Goal: Task Accomplishment & Management: Use online tool/utility

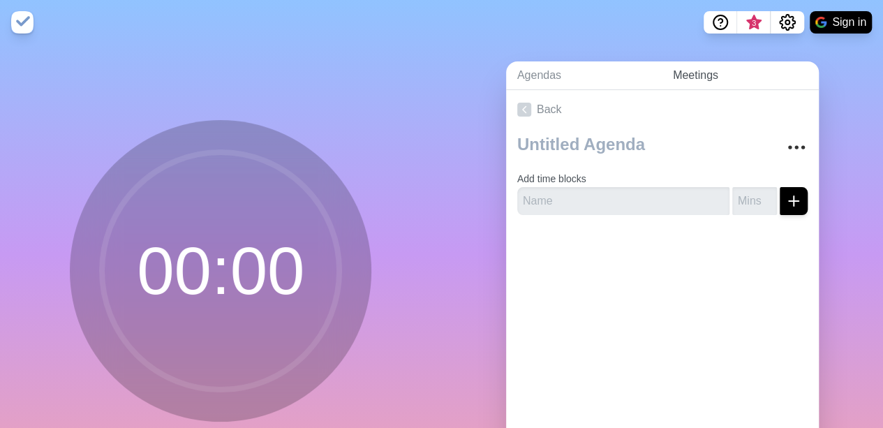
click at [711, 74] on link "Meetings" at bounding box center [740, 75] width 157 height 29
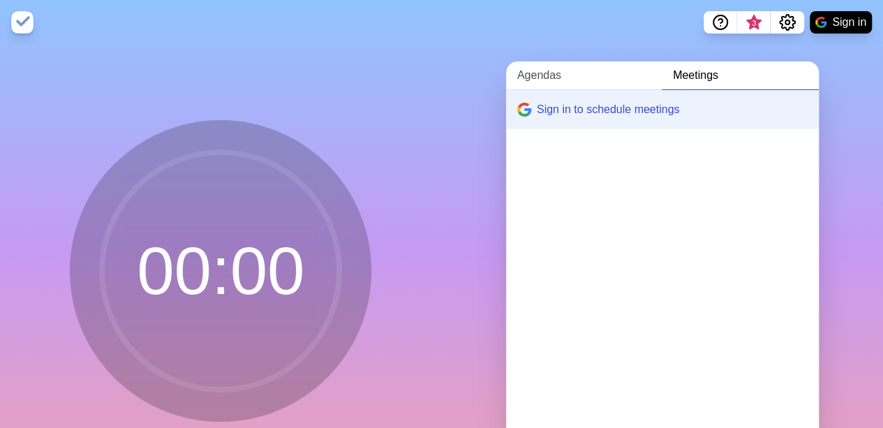
click at [574, 79] on link "Agendas" at bounding box center [584, 75] width 156 height 29
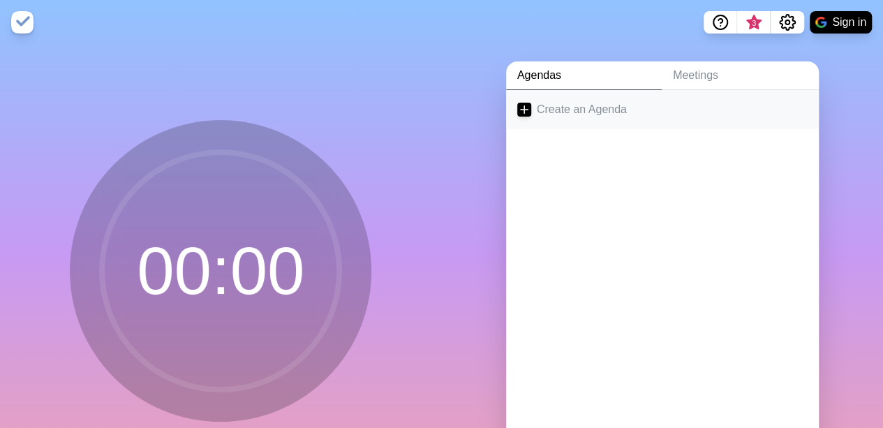
click at [537, 111] on link "Create an Agenda" at bounding box center [662, 109] width 313 height 39
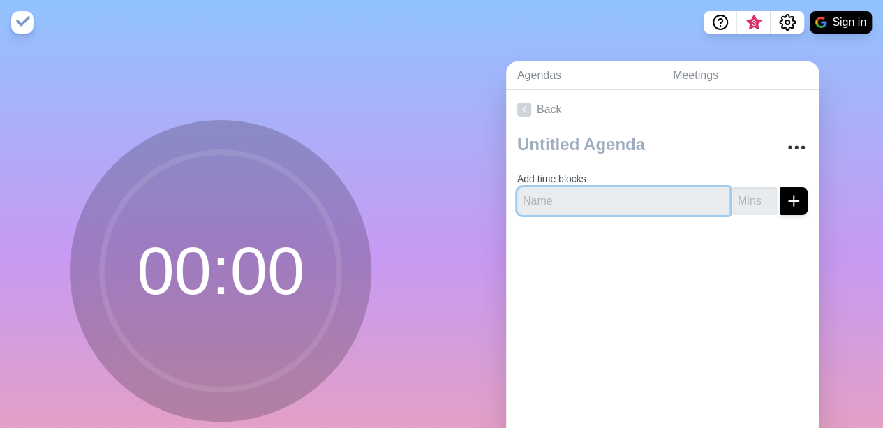
click at [549, 208] on input "text" at bounding box center [623, 201] width 212 height 28
type input "Lesson 1"
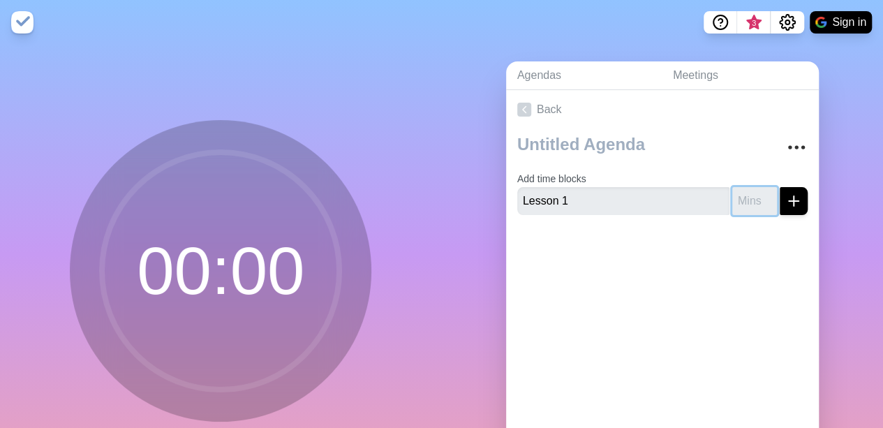
click at [732, 198] on input "number" at bounding box center [754, 201] width 45 height 28
click at [732, 198] on input "20" at bounding box center [754, 201] width 45 height 28
type input "20"
click at [785, 198] on icon "submit" at bounding box center [793, 201] width 17 height 17
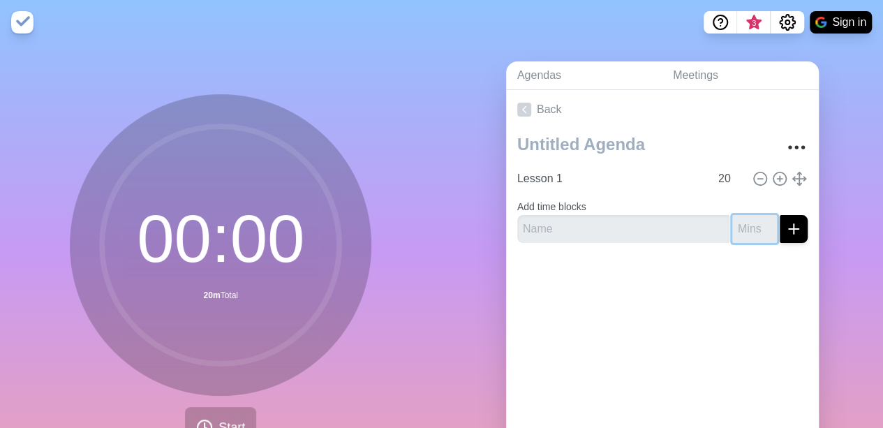
click at [736, 229] on input "number" at bounding box center [754, 229] width 45 height 28
type input "20"
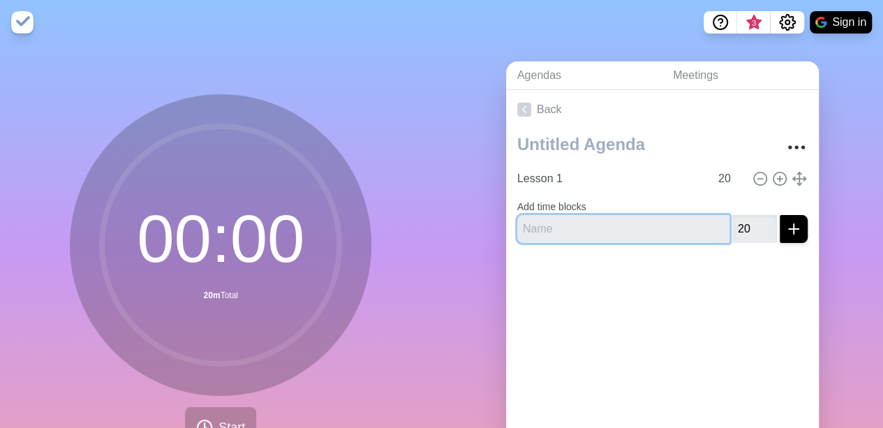
click at [587, 218] on input "text" at bounding box center [623, 229] width 212 height 28
type input "Lesson 2"
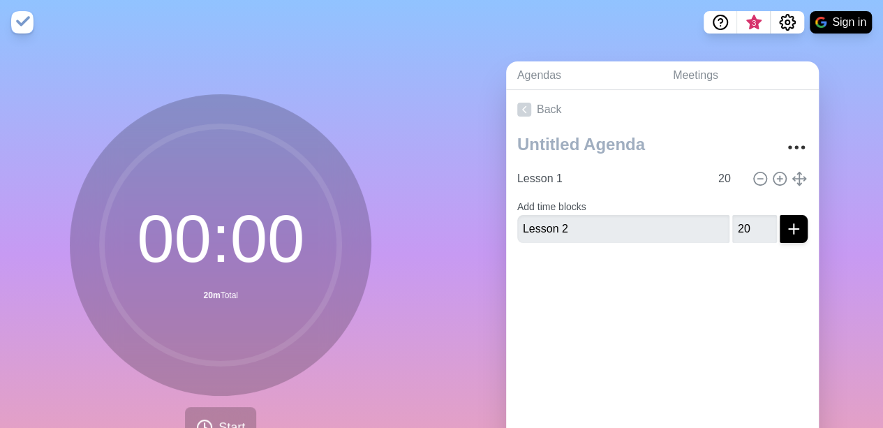
click at [660, 304] on div at bounding box center [662, 282] width 313 height 56
click at [789, 235] on button "submit" at bounding box center [794, 229] width 28 height 28
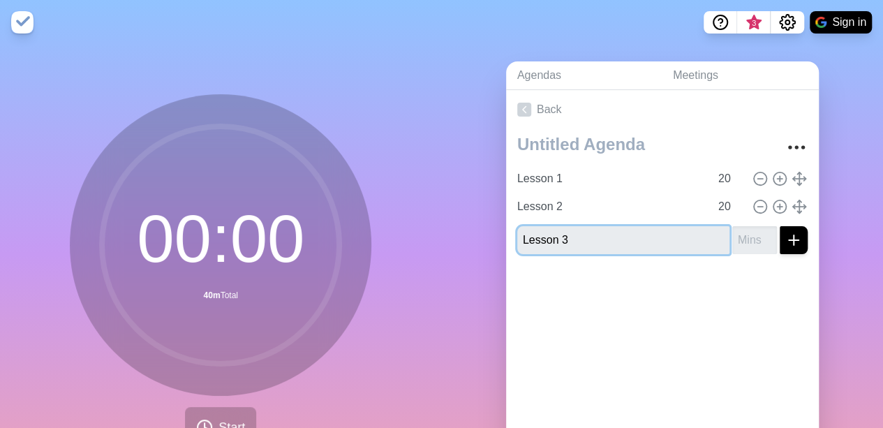
type input "Lesson 3"
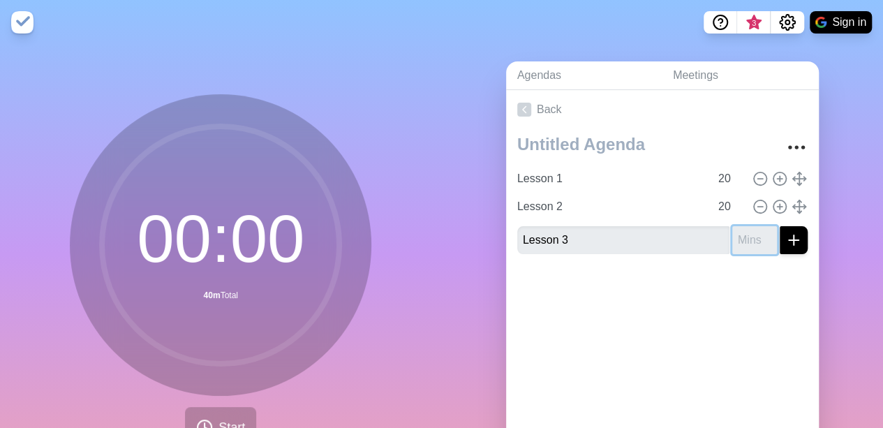
click at [732, 237] on input "number" at bounding box center [754, 240] width 45 height 28
type input "20"
click at [785, 239] on icon "submit" at bounding box center [793, 240] width 17 height 17
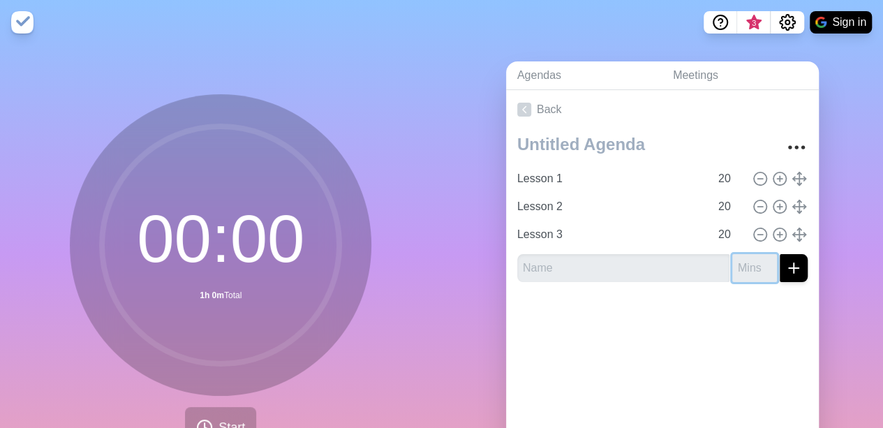
click at [732, 274] on input "number" at bounding box center [754, 268] width 45 height 28
type input "5"
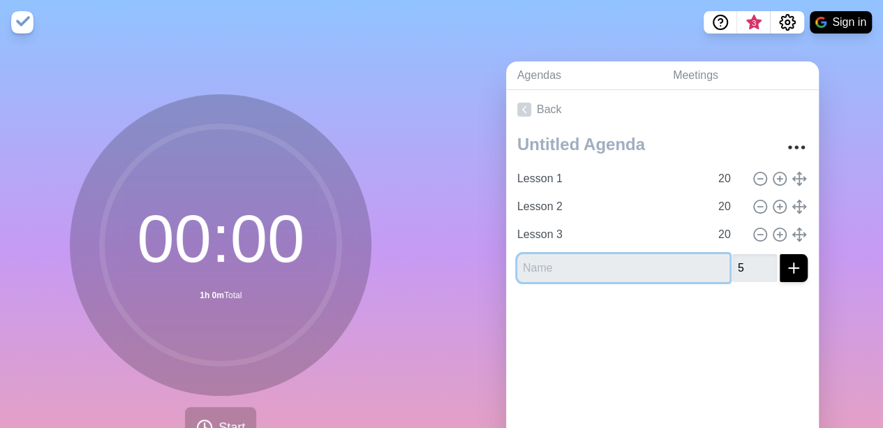
click at [646, 268] on input "text" at bounding box center [623, 268] width 212 height 28
type input "Extra time"
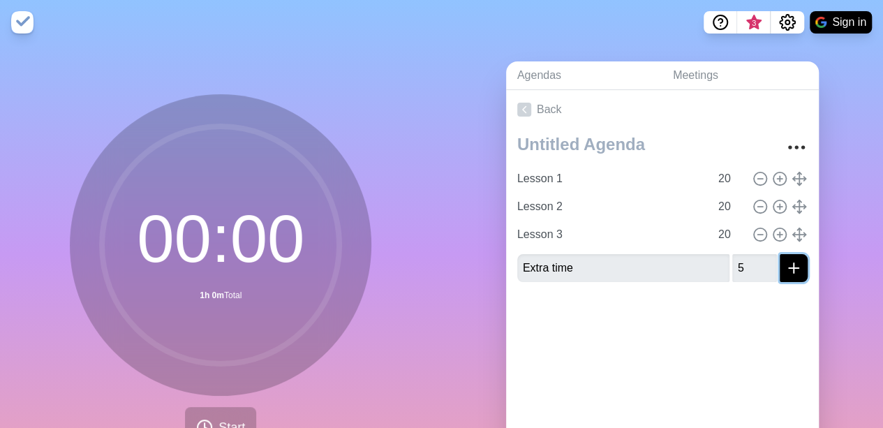
click at [785, 268] on icon "submit" at bounding box center [793, 268] width 17 height 17
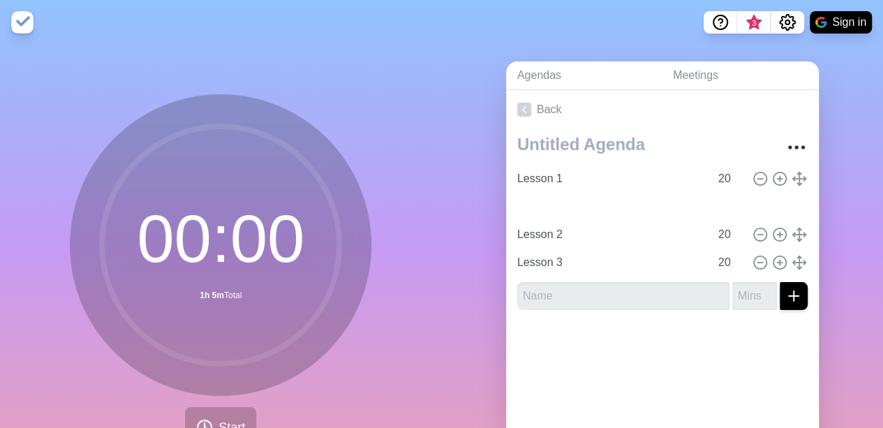
type input "Extra time"
type input "5"
type input "Lesson 2"
type input "Lesson 3"
type input "20"
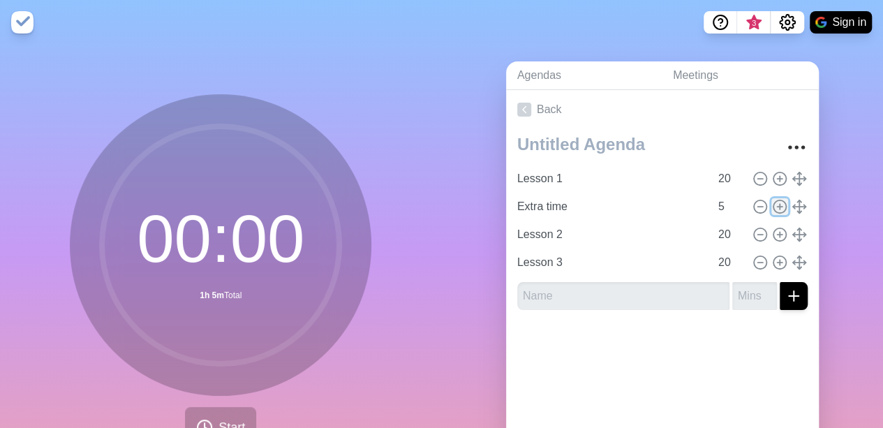
click at [780, 204] on line at bounding box center [780, 206] width 0 height 5
type input "Extra time"
type input "5"
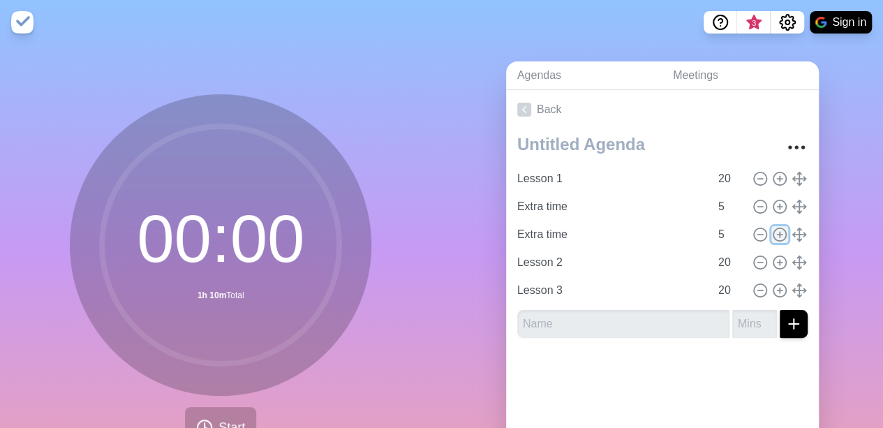
click at [772, 235] on icon at bounding box center [779, 234] width 15 height 15
type input "Extra time"
type input "5"
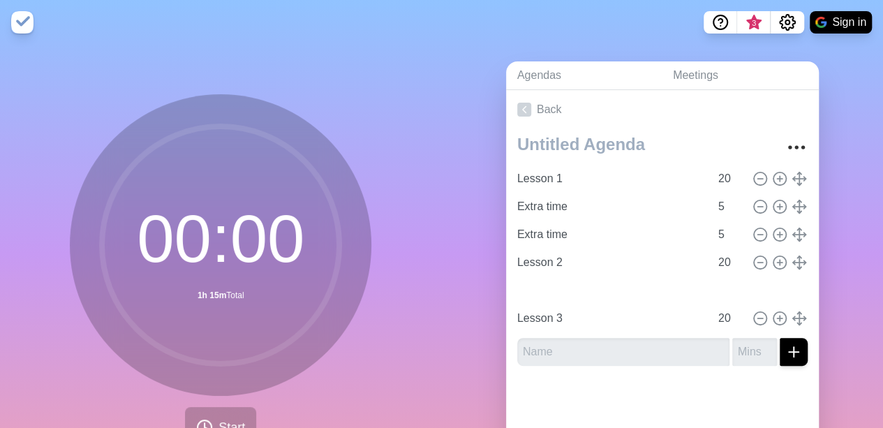
type input "Extra time"
type input "5"
type input "Lesson 2"
type input "20"
click at [752, 231] on icon at bounding box center [759, 234] width 15 height 15
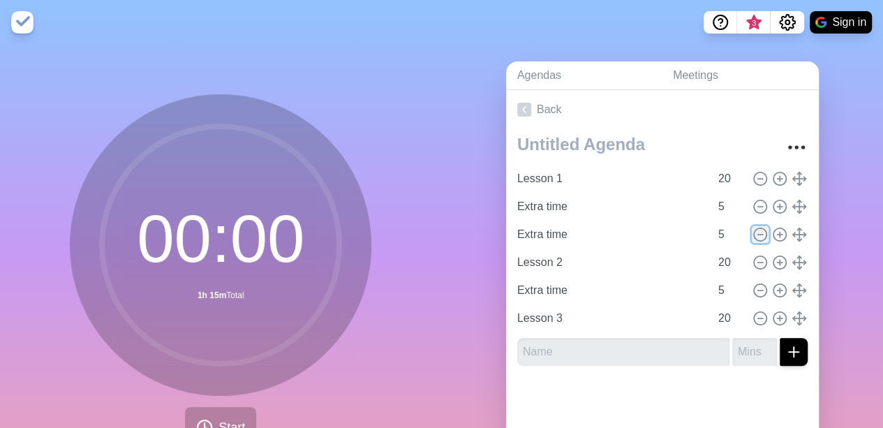
type input "Lesson 2"
type input "20"
type input "Extra time"
type input "5"
type input "Lesson 3"
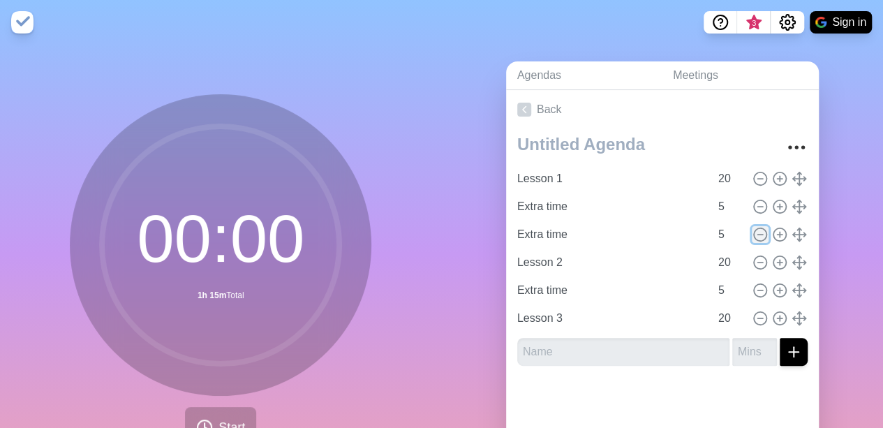
type input "20"
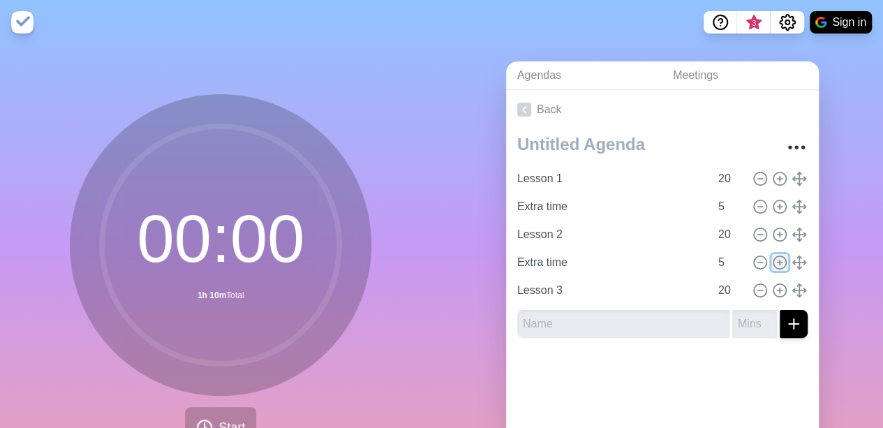
click at [772, 261] on icon at bounding box center [779, 262] width 15 height 15
type input "Extra time"
type input "5"
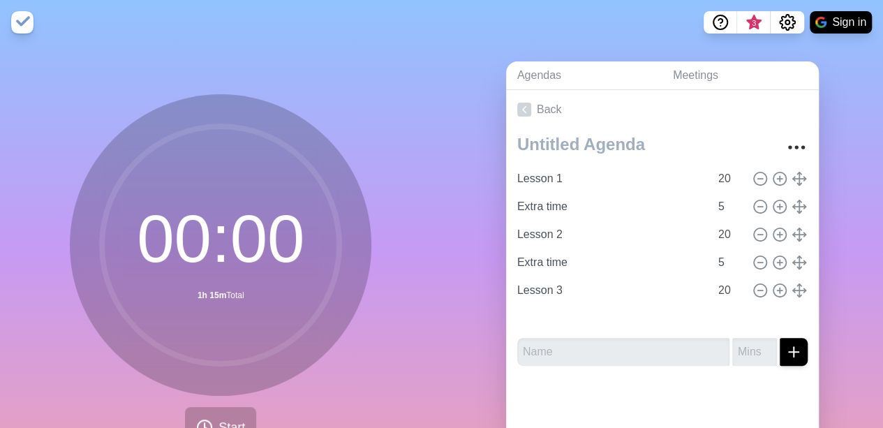
type input "Extra time"
type input "5"
type input "Lesson 3"
type input "20"
click at [825, 108] on div "Agendas Meetings Back Lesson 1 20 Extra time 5 Lesson 2 20 Extra time 5 Lesson …" at bounding box center [663, 276] width 442 height 463
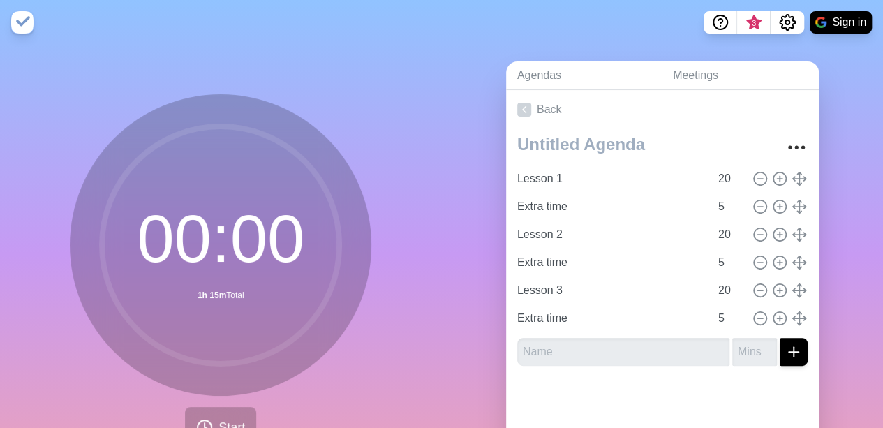
click at [825, 108] on div "Agendas Meetings Back Lesson 1 20 Extra time 5 Lesson 2 20 Extra time 5 Lesson …" at bounding box center [663, 276] width 442 height 463
click at [514, 45] on div "Agendas Meetings Back Lesson 1 20 Extra time 5 Lesson 2 20 Extra time 5 Lesson …" at bounding box center [663, 276] width 442 height 463
click at [232, 415] on button "Start" at bounding box center [220, 427] width 71 height 41
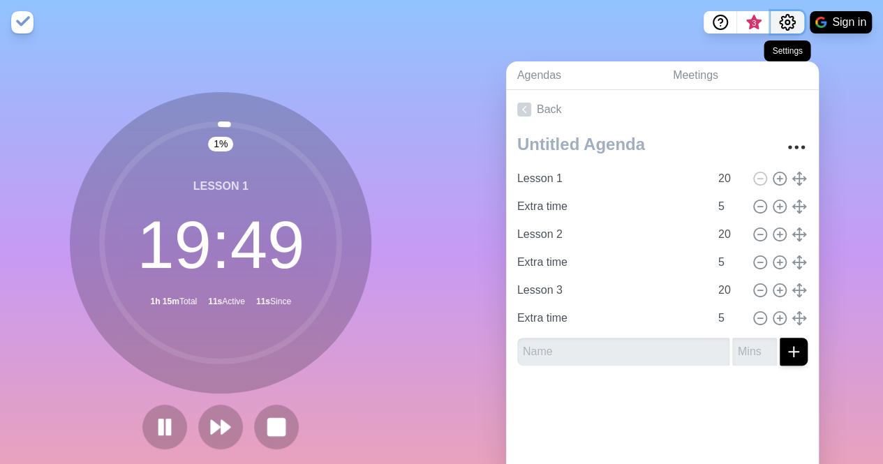
click at [786, 19] on icon "Settings" at bounding box center [787, 22] width 17 height 17
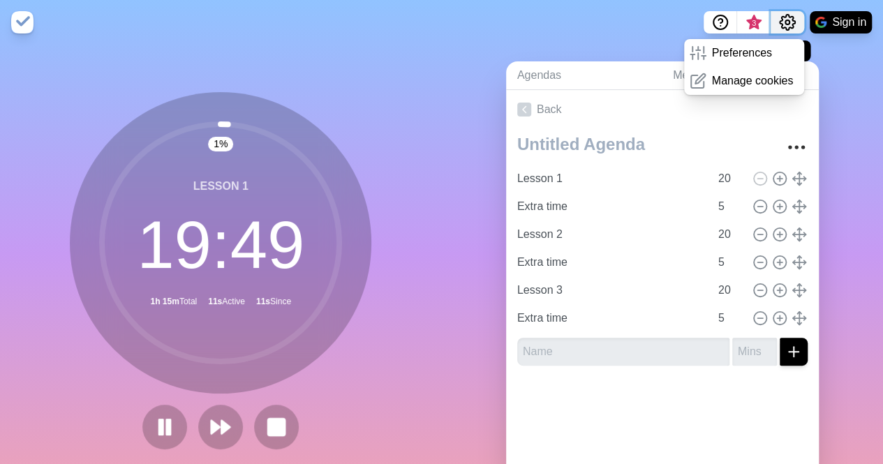
click at [786, 19] on icon "Settings" at bounding box center [787, 22] width 17 height 17
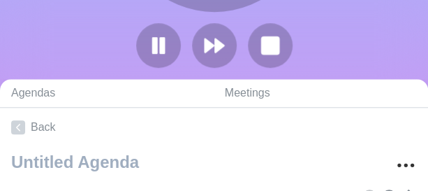
scroll to position [138, 0]
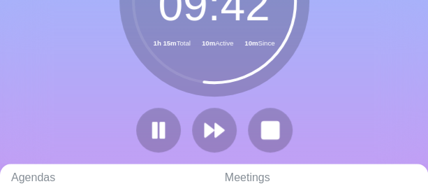
click at [92, 133] on div "52 % Lesson 1 09 : 42 1h 15m Total 10m Active 10m Since" at bounding box center [214, 34] width 428 height 257
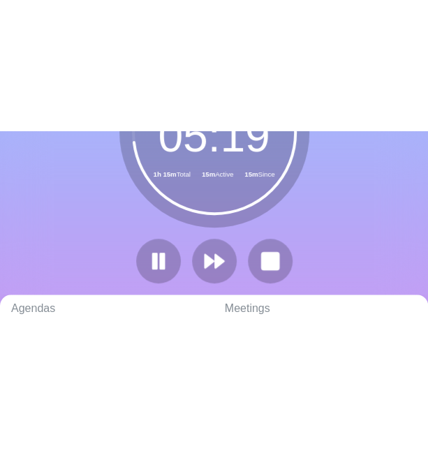
scroll to position [10, 0]
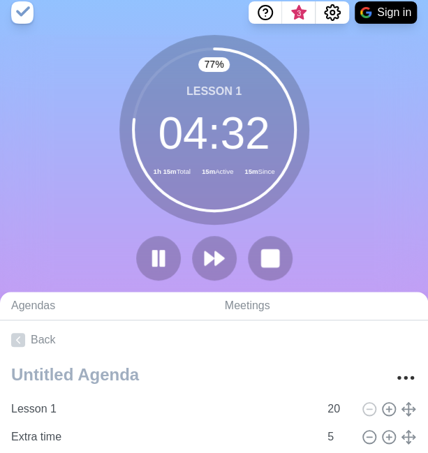
click at [265, 188] on circle at bounding box center [214, 130] width 162 height 162
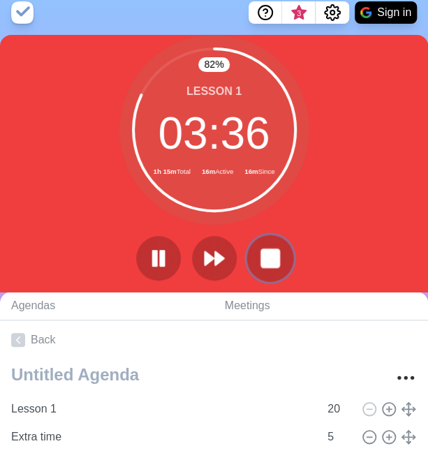
click at [288, 249] on button at bounding box center [269, 258] width 47 height 47
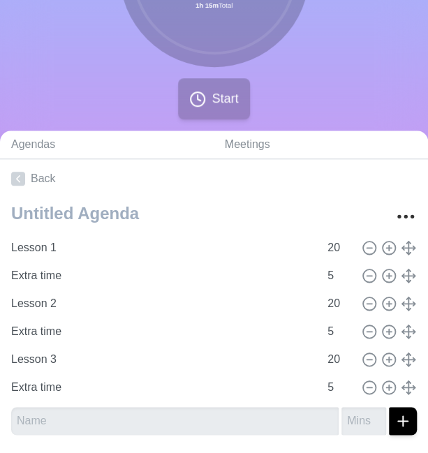
scroll to position [168, 0]
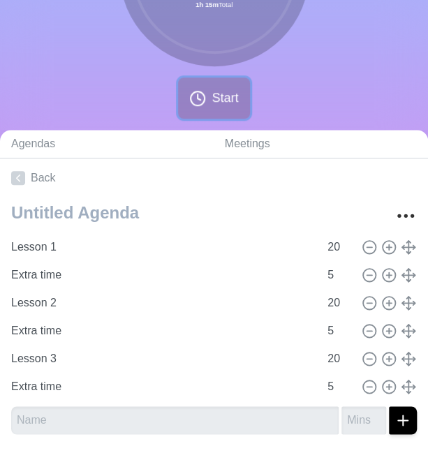
click at [216, 97] on span "Start" at bounding box center [224, 98] width 27 height 19
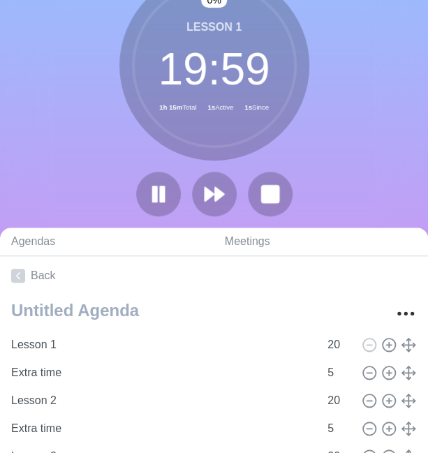
scroll to position [75, 0]
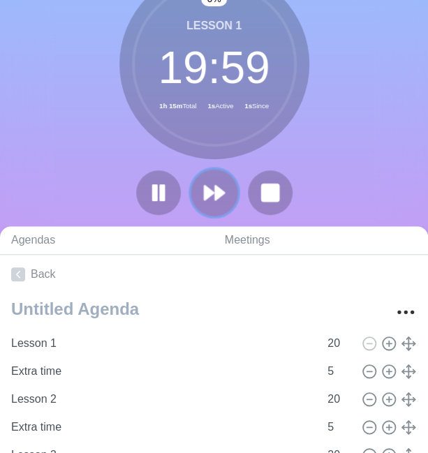
click at [219, 186] on icon at bounding box center [214, 193] width 24 height 24
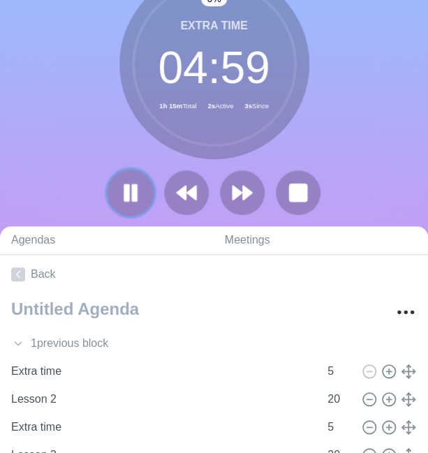
click at [130, 193] on icon at bounding box center [131, 193] width 24 height 24
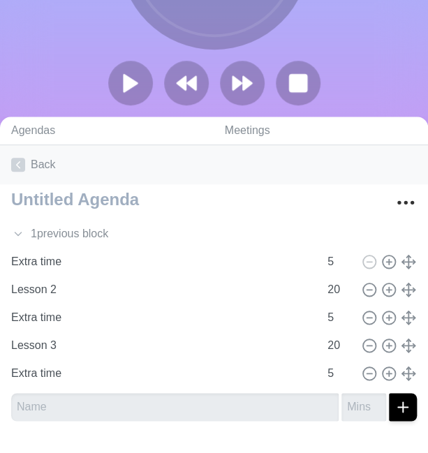
scroll to position [218, 0]
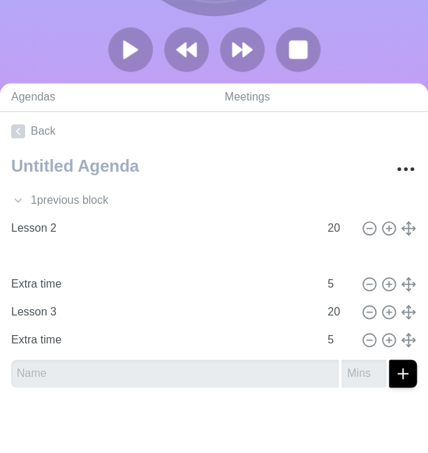
type input "Extra time"
type input "5"
